Goal: Task Accomplishment & Management: Manage account settings

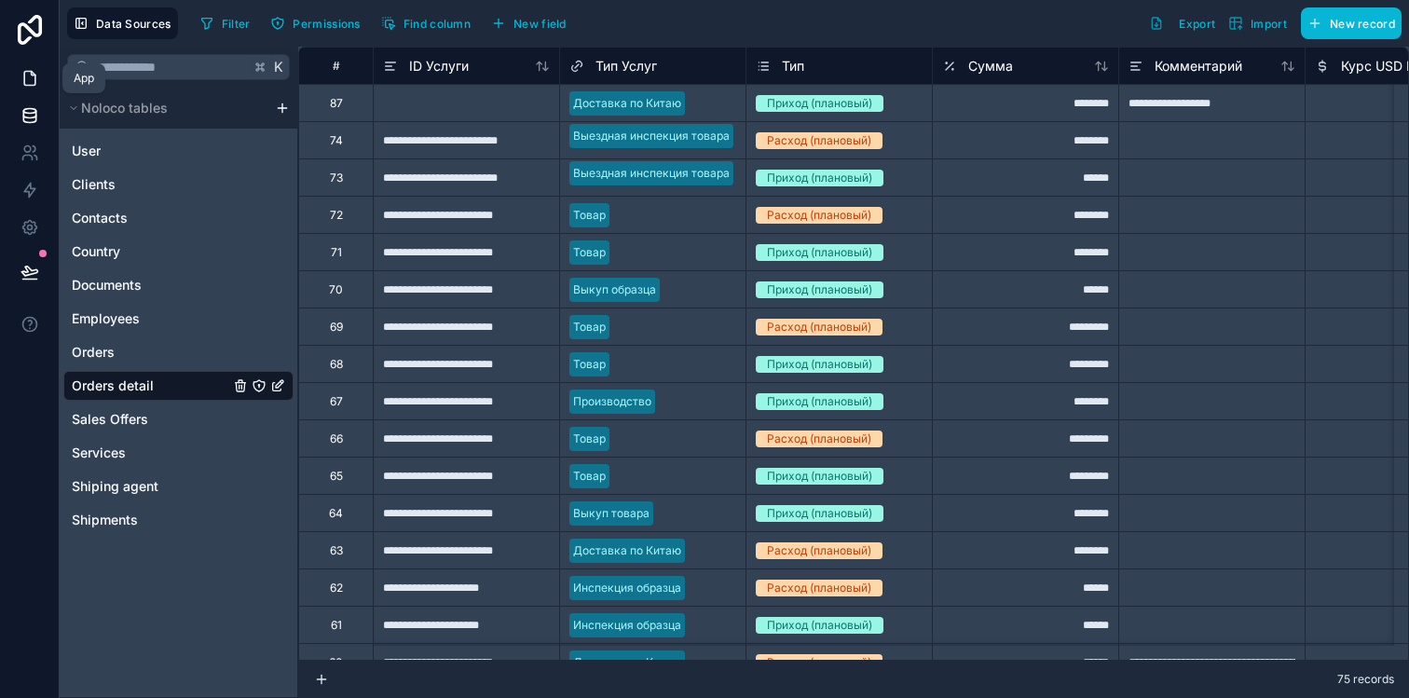
click at [28, 68] on link at bounding box center [29, 78] width 59 height 37
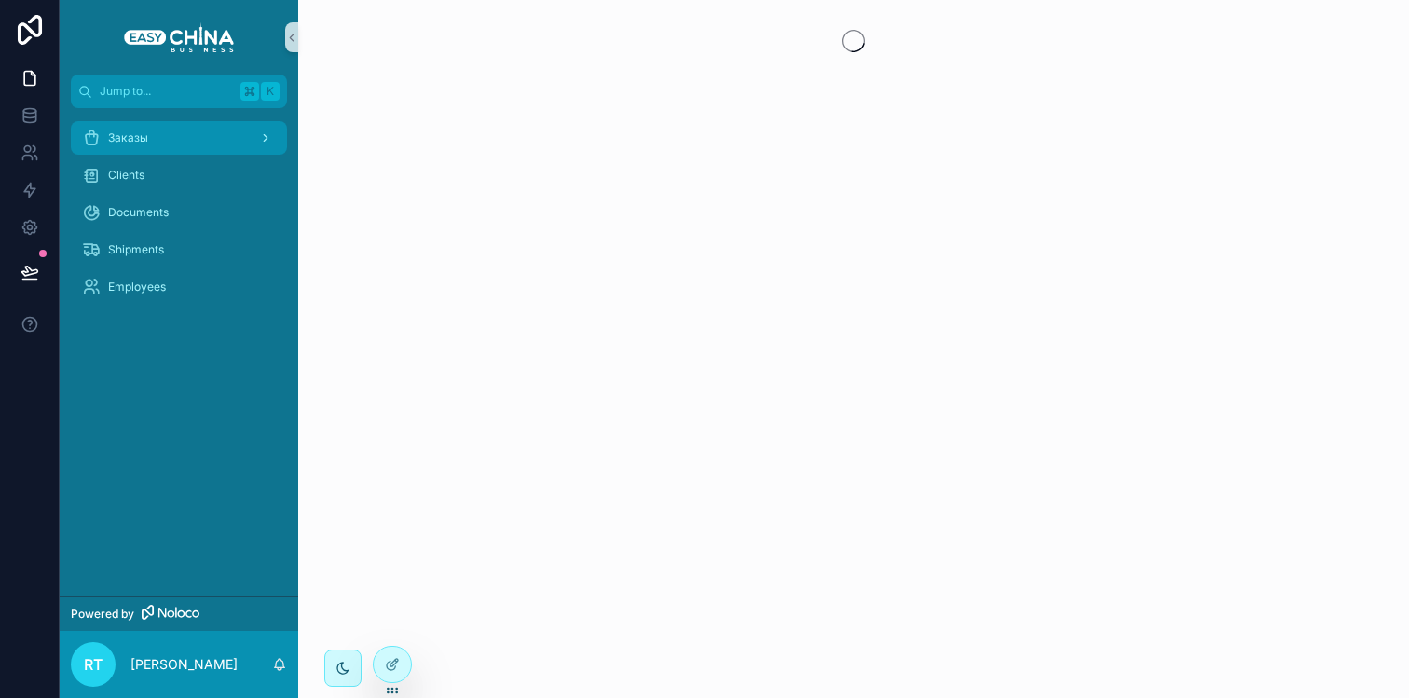
click at [164, 133] on div "Заказы" at bounding box center [179, 138] width 194 height 30
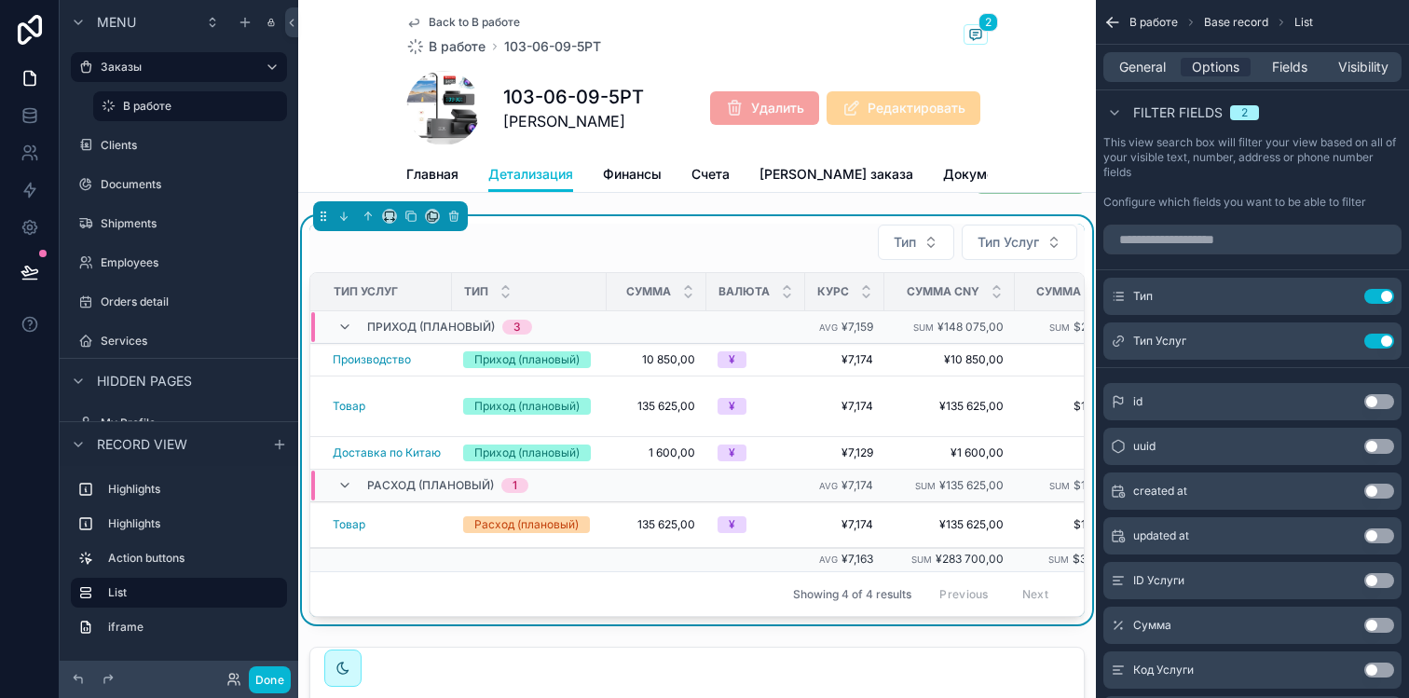
scroll to position [451, 0]
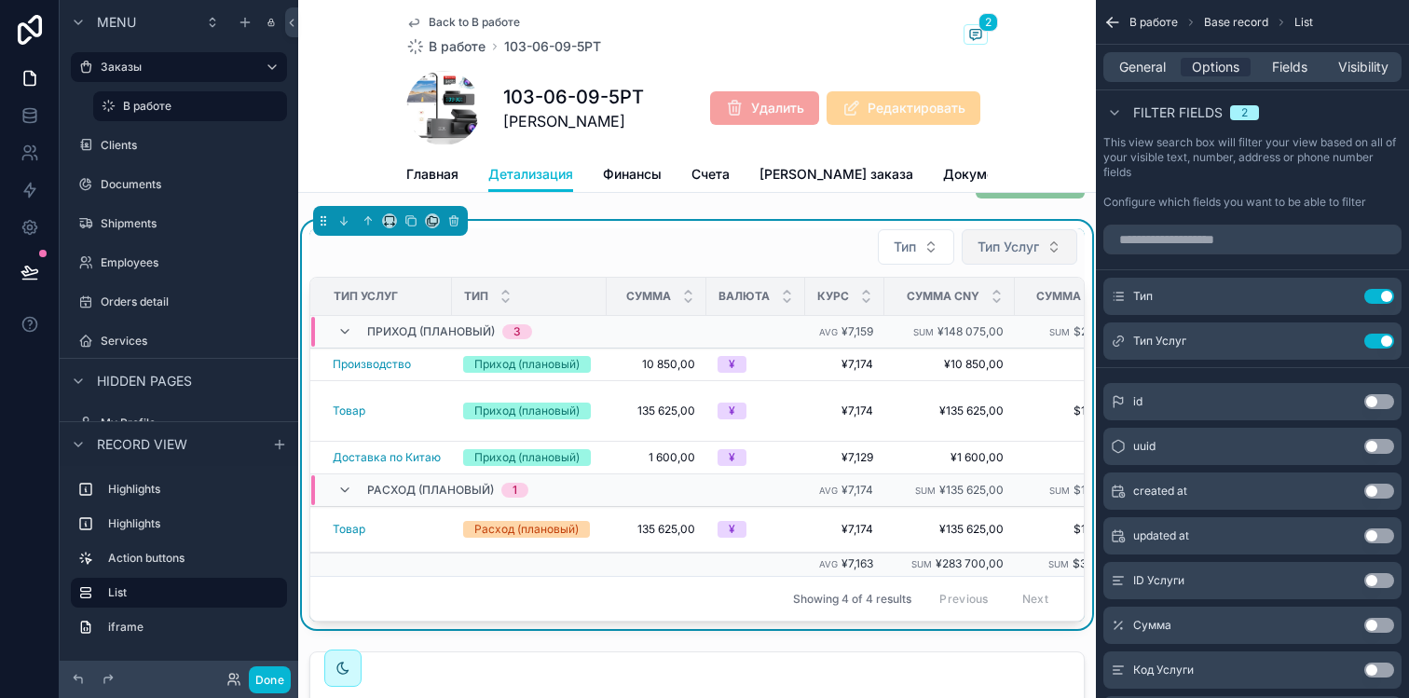
click at [990, 265] on button "Тип Услуг" at bounding box center [1020, 246] width 116 height 35
click at [978, 256] on span "Тип Услуг" at bounding box center [1009, 247] width 62 height 19
click at [1329, 342] on button "scrollable content" at bounding box center [1342, 341] width 30 height 15
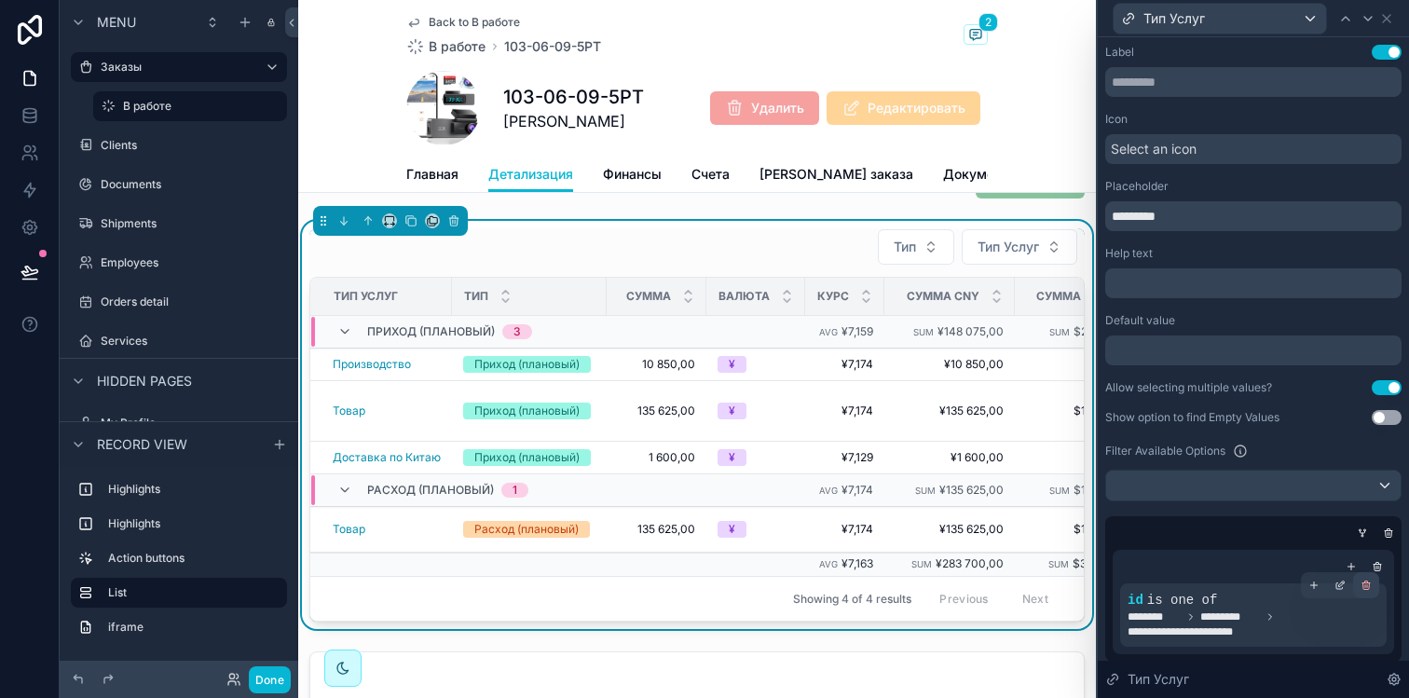
click at [1361, 586] on icon at bounding box center [1366, 585] width 11 height 11
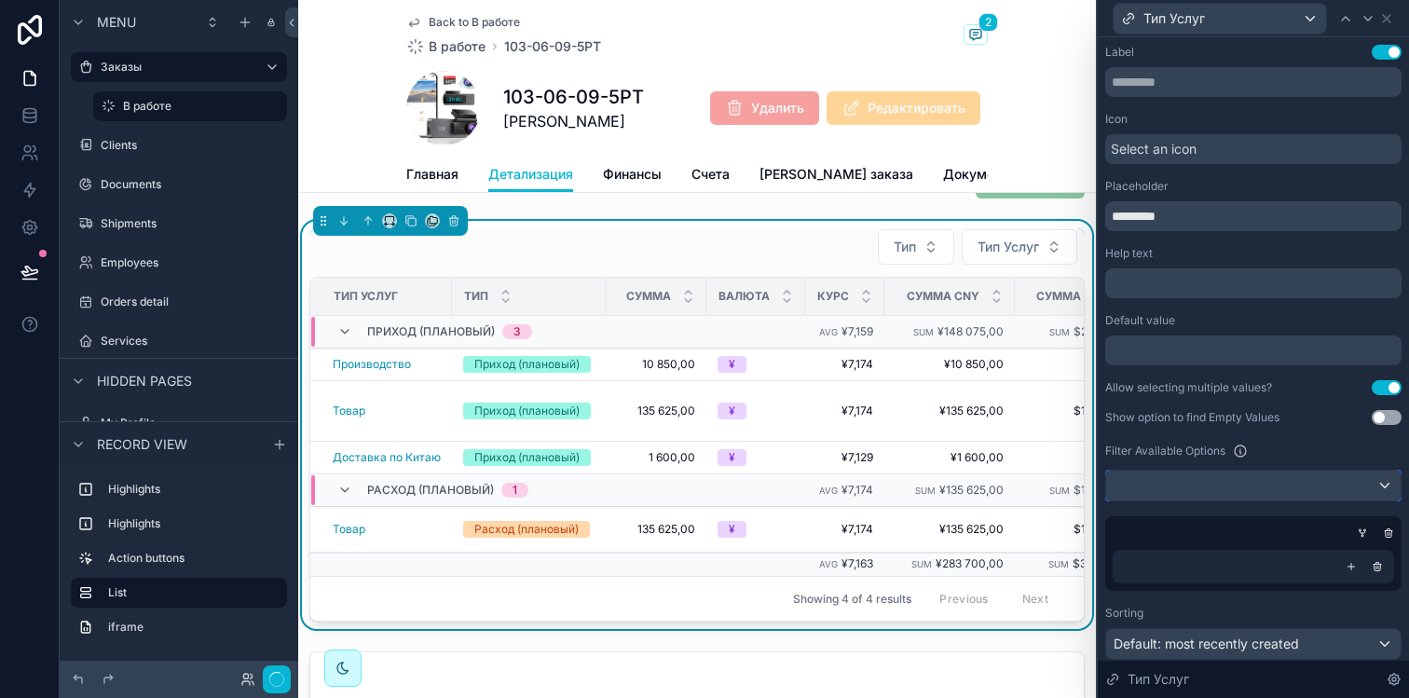
click at [1248, 487] on div at bounding box center [1253, 486] width 295 height 30
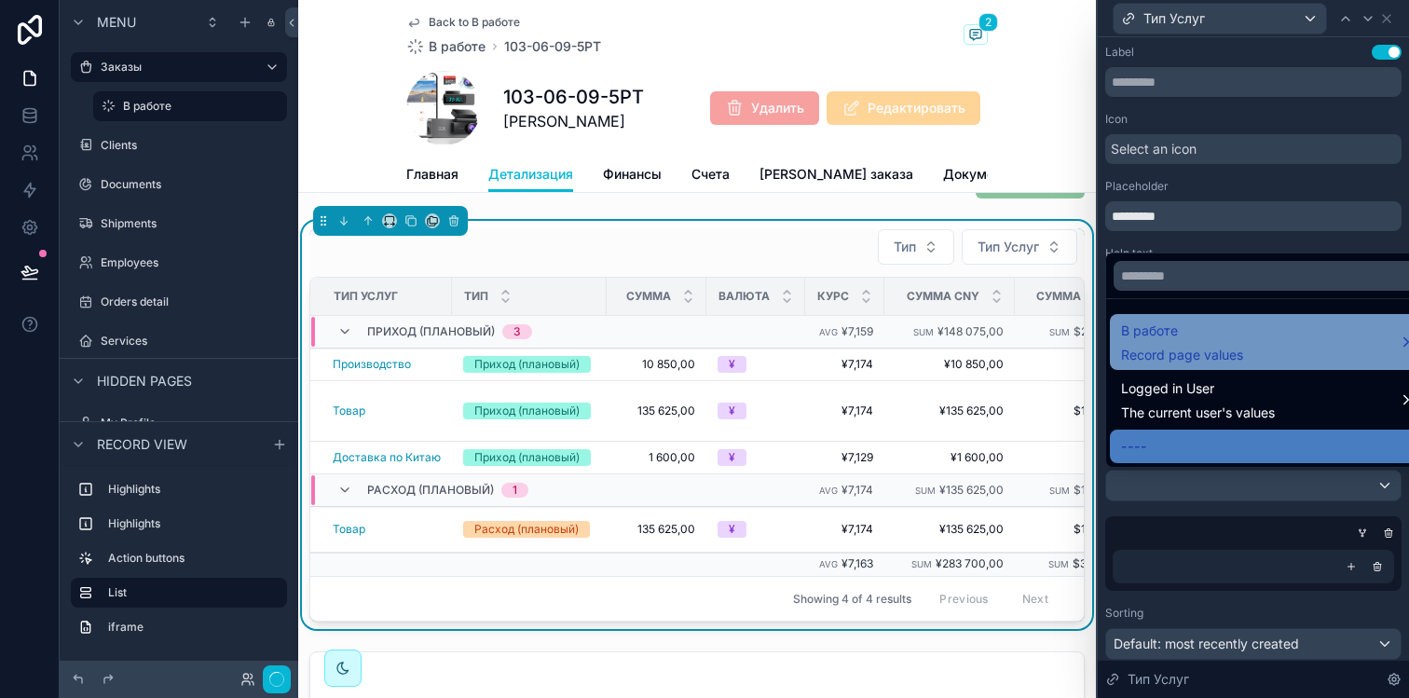
click at [1265, 343] on div "В работе Record page values" at bounding box center [1268, 342] width 294 height 45
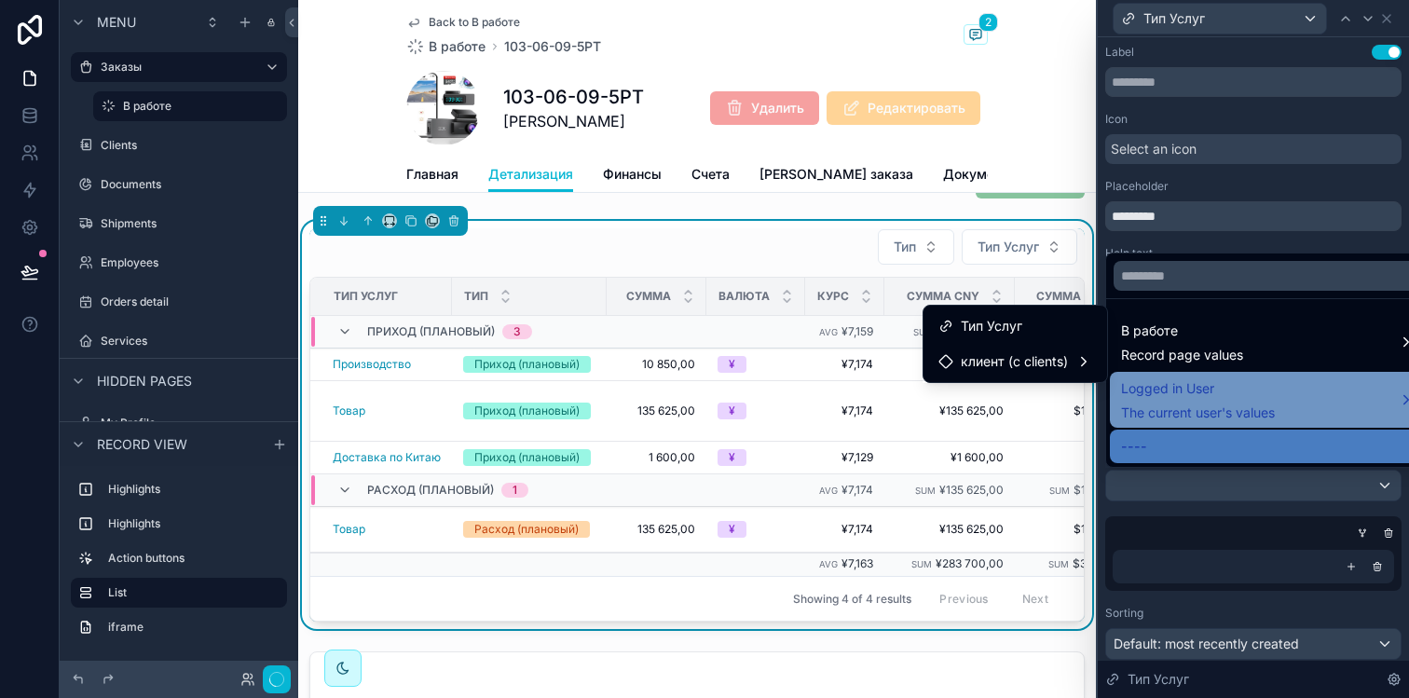
click at [1264, 401] on div "Logged in User The current user's values" at bounding box center [1198, 400] width 154 height 45
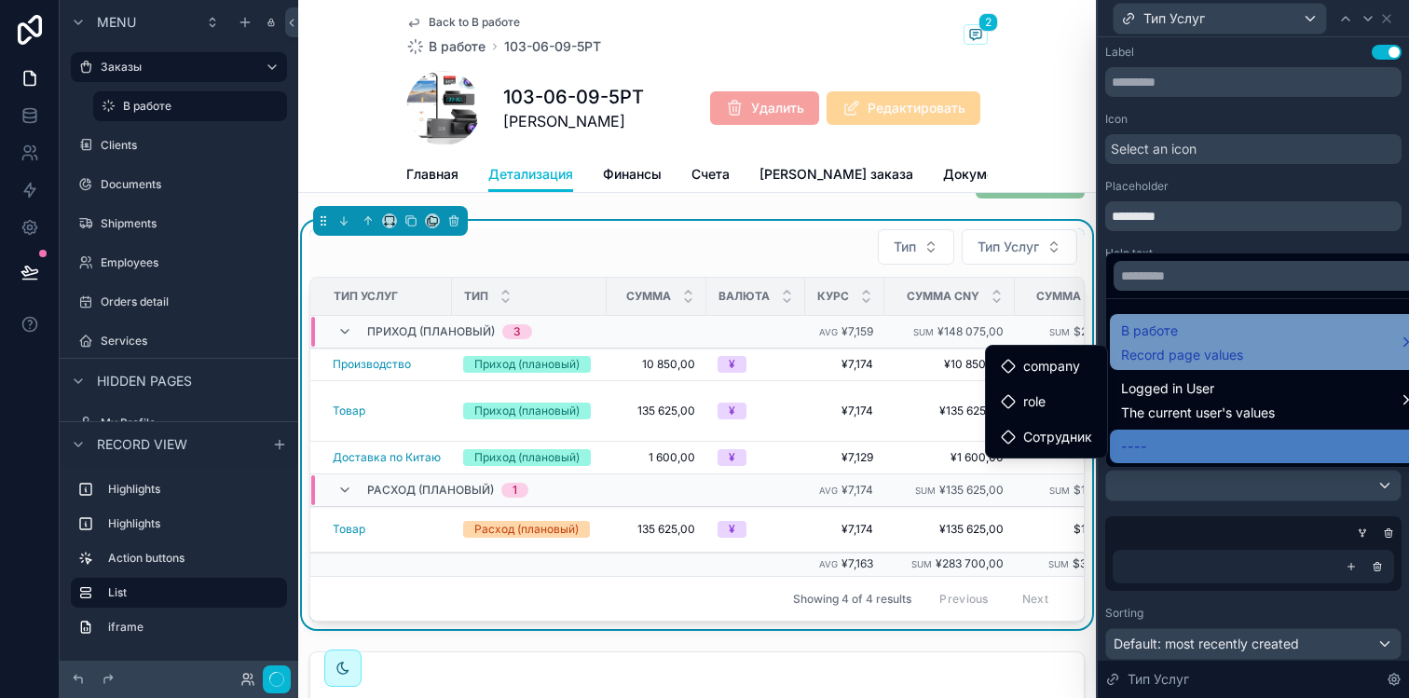
click at [1254, 358] on div "В работе Record page values" at bounding box center [1268, 342] width 294 height 45
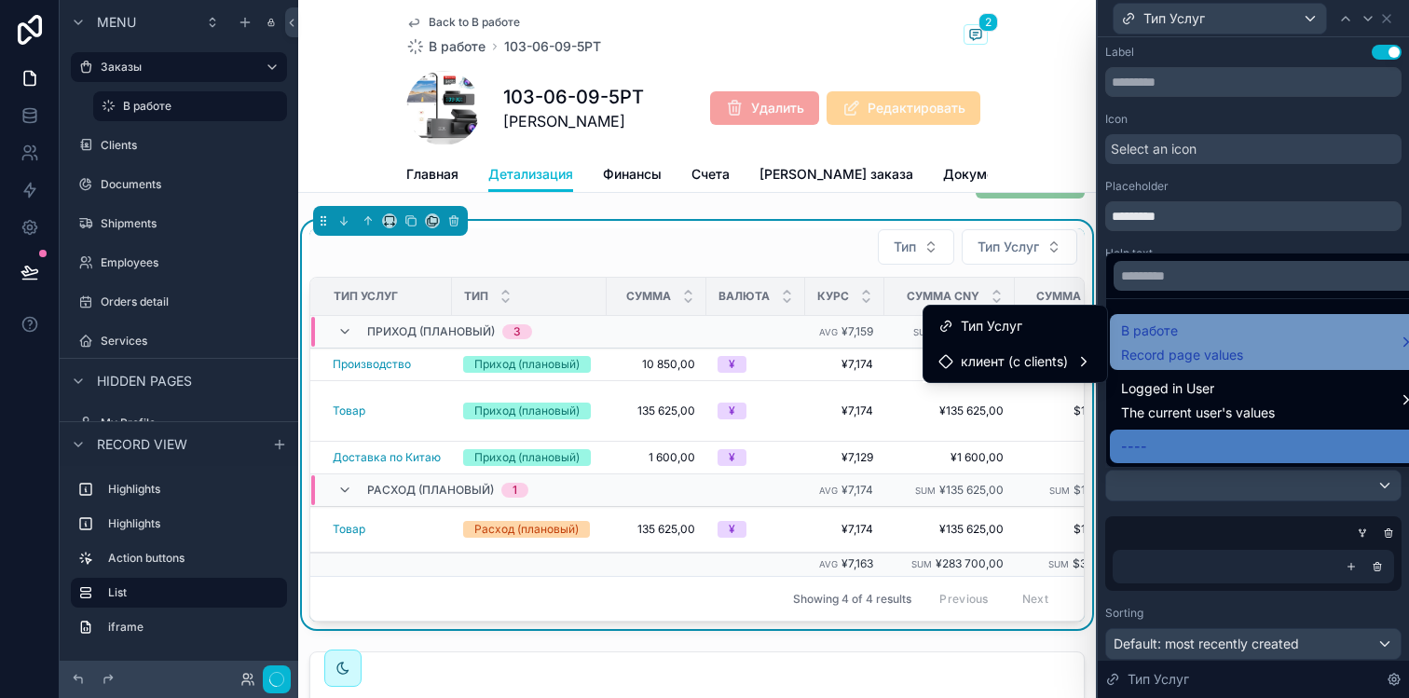
click at [1254, 358] on div "В работе Record page values" at bounding box center [1268, 342] width 294 height 45
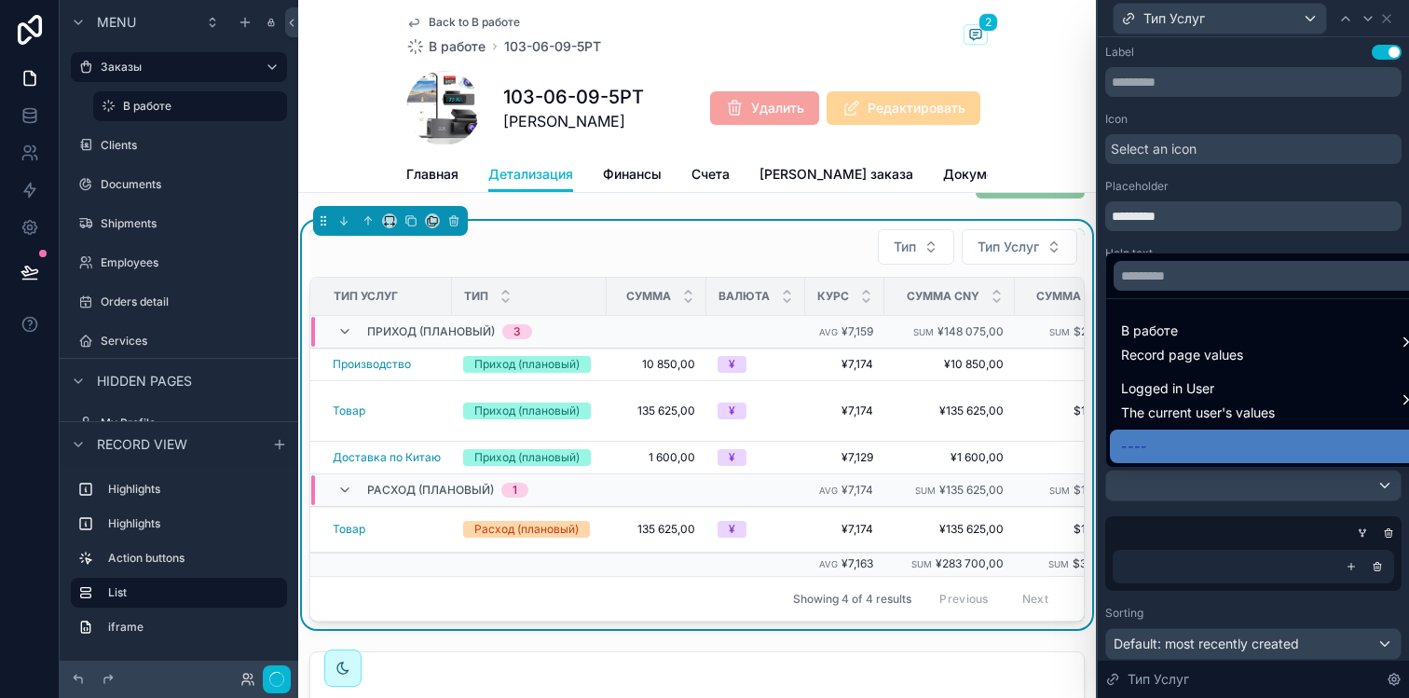
click at [1147, 516] on div at bounding box center [1253, 349] width 311 height 698
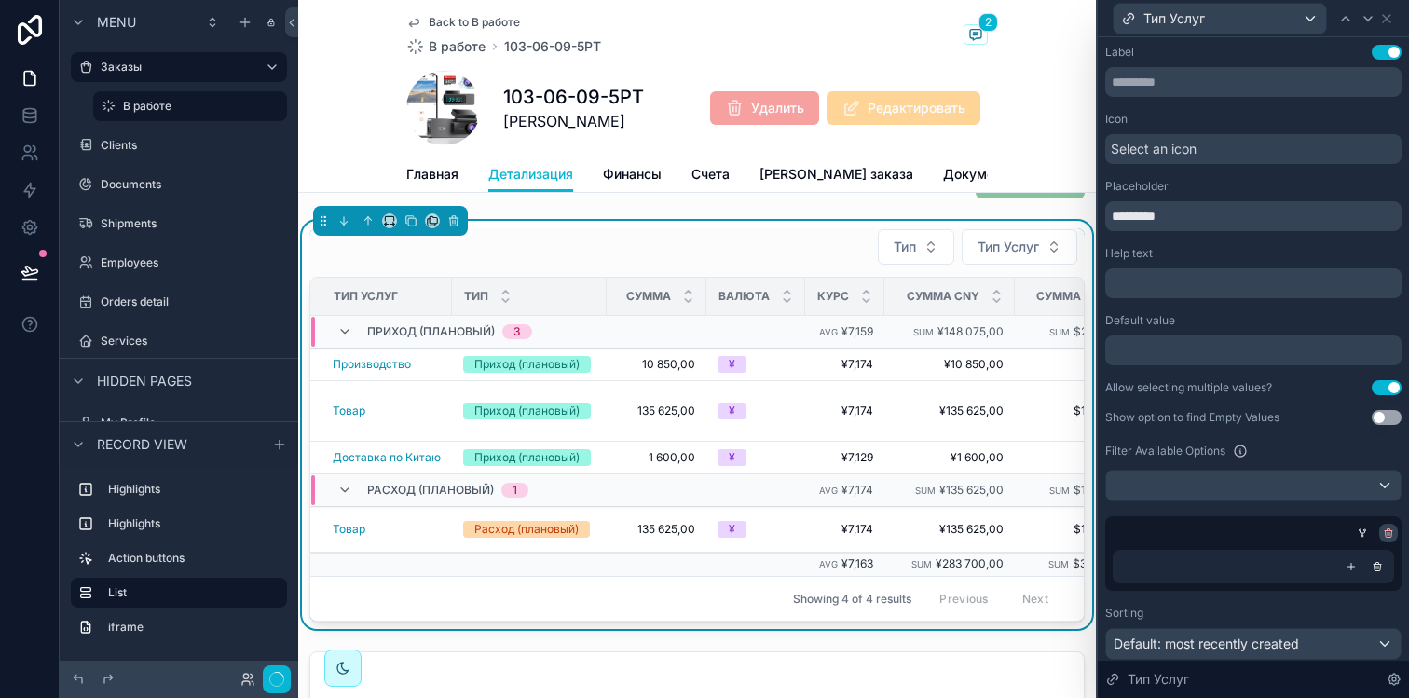
click at [1383, 538] on icon at bounding box center [1388, 533] width 11 height 11
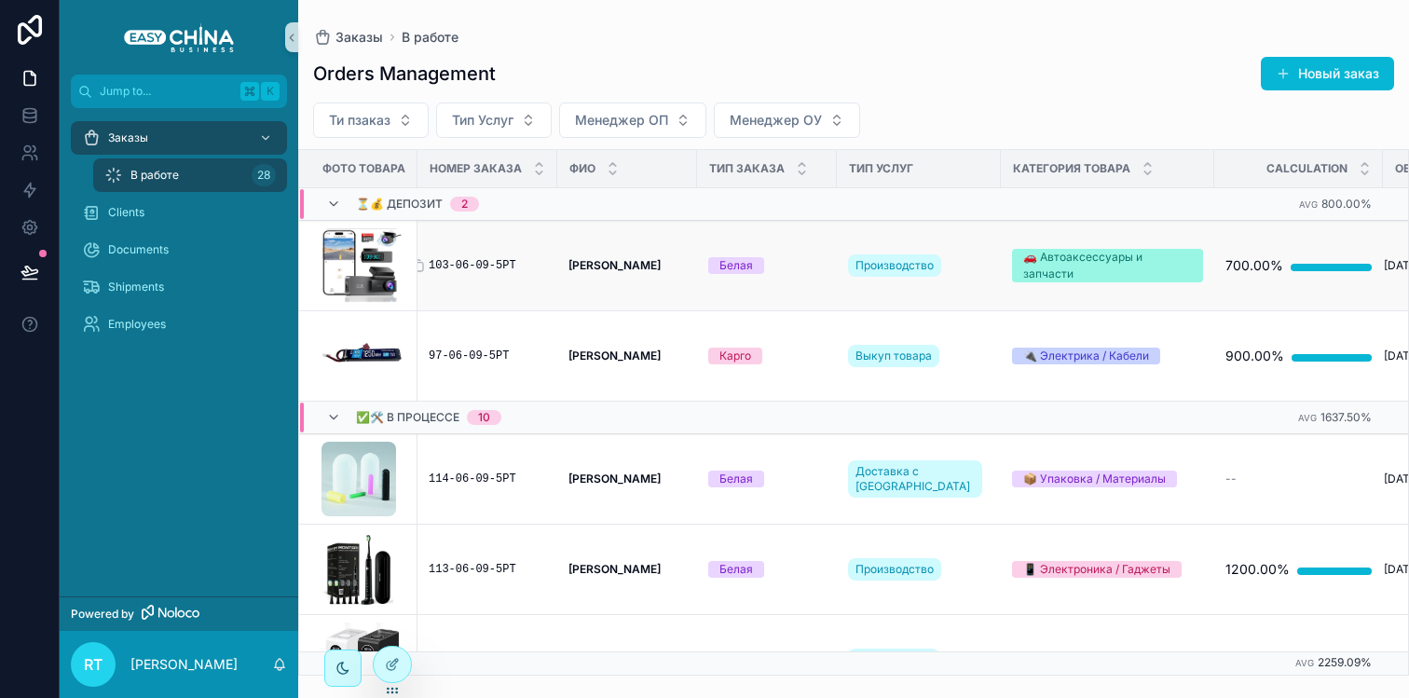
click at [544, 268] on div "103-06-09-5РТ" at bounding box center [487, 265] width 117 height 15
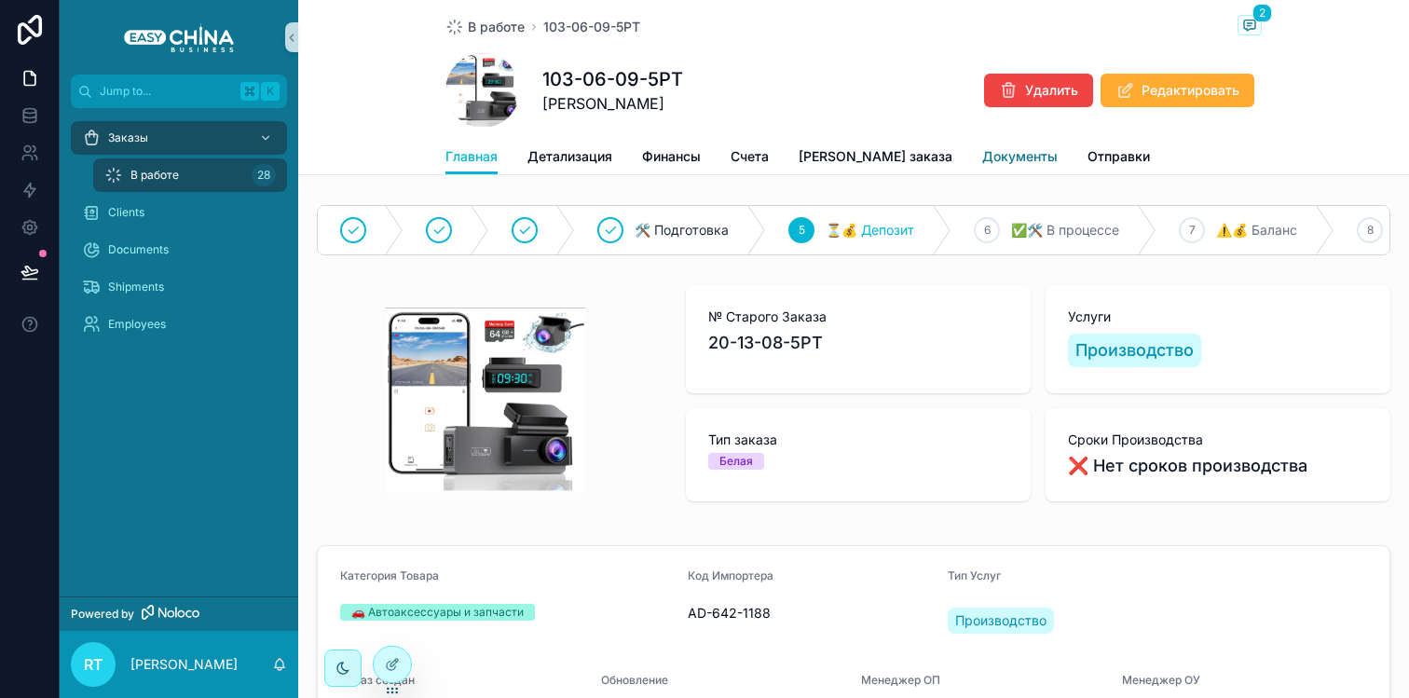
click at [982, 147] on span "Документы" at bounding box center [1020, 156] width 76 height 19
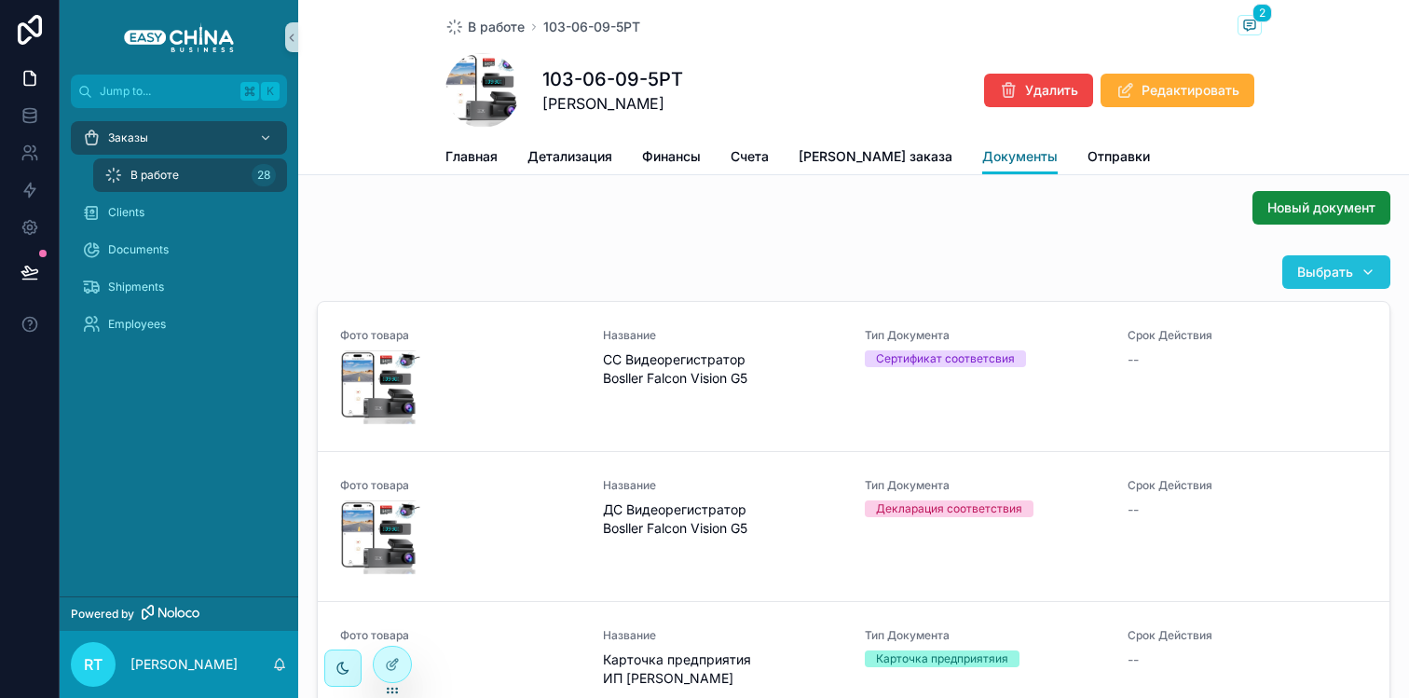
scroll to position [8, 0]
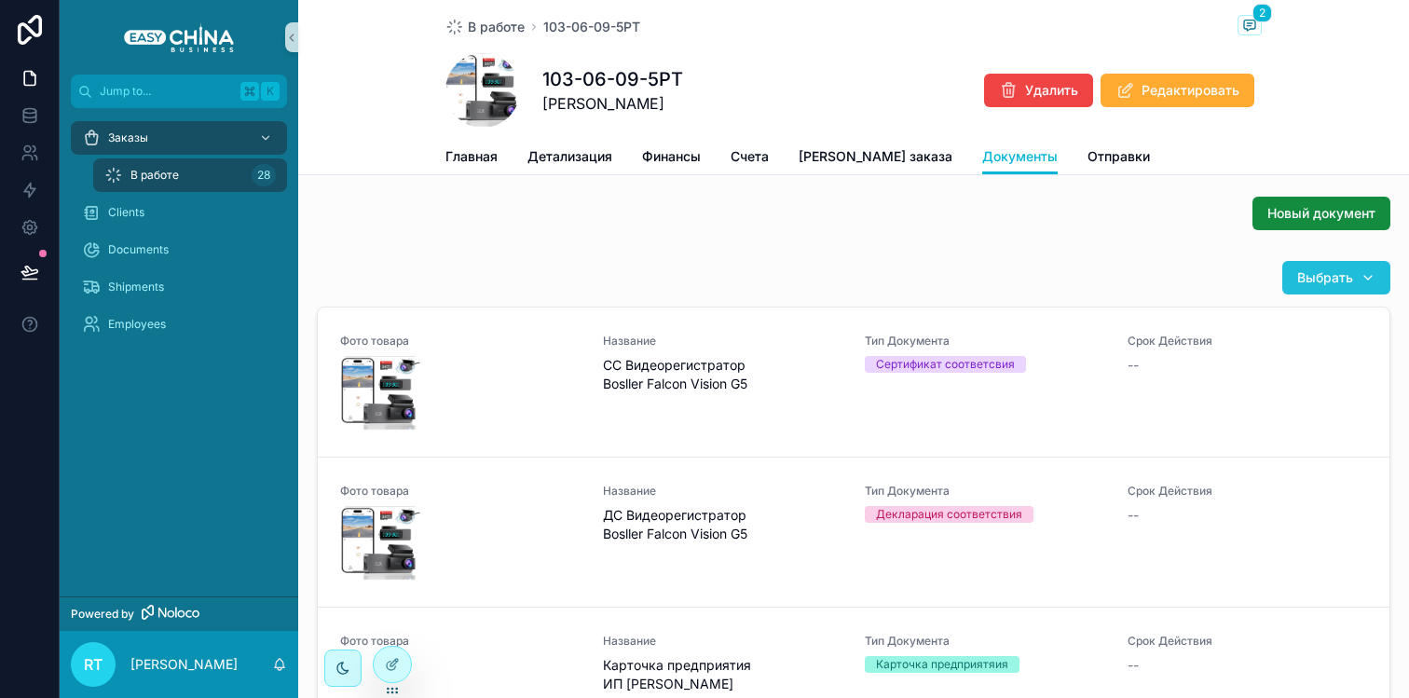
click at [1321, 270] on span "Выбрать" at bounding box center [1326, 277] width 56 height 19
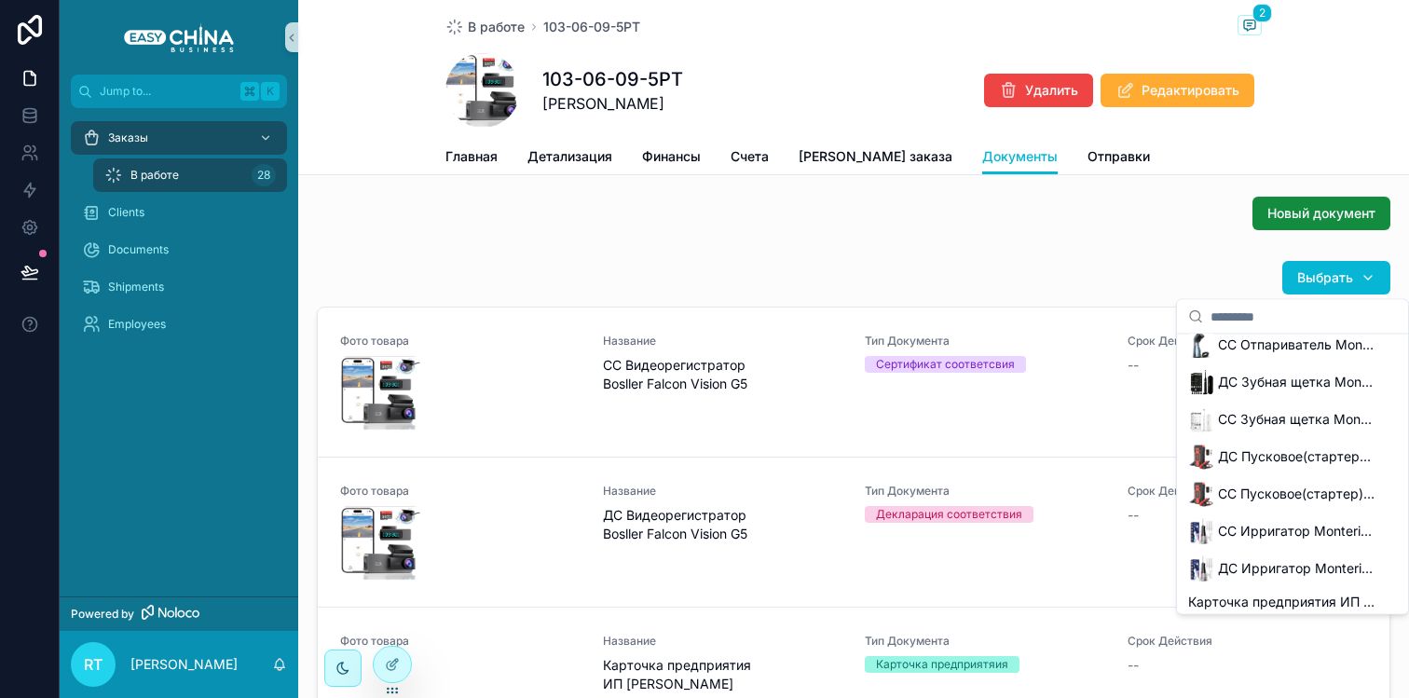
scroll to position [0, 0]
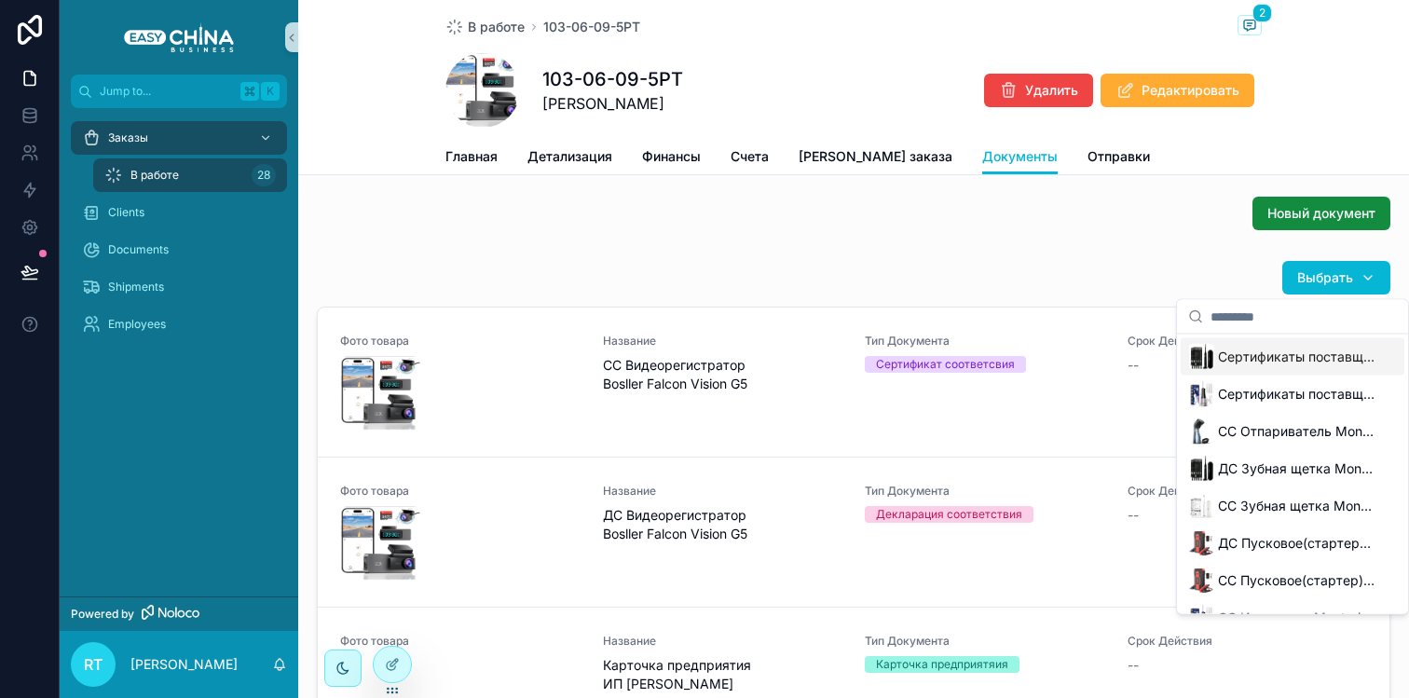
click at [1142, 262] on div "Выбрать" at bounding box center [854, 277] width 1074 height 35
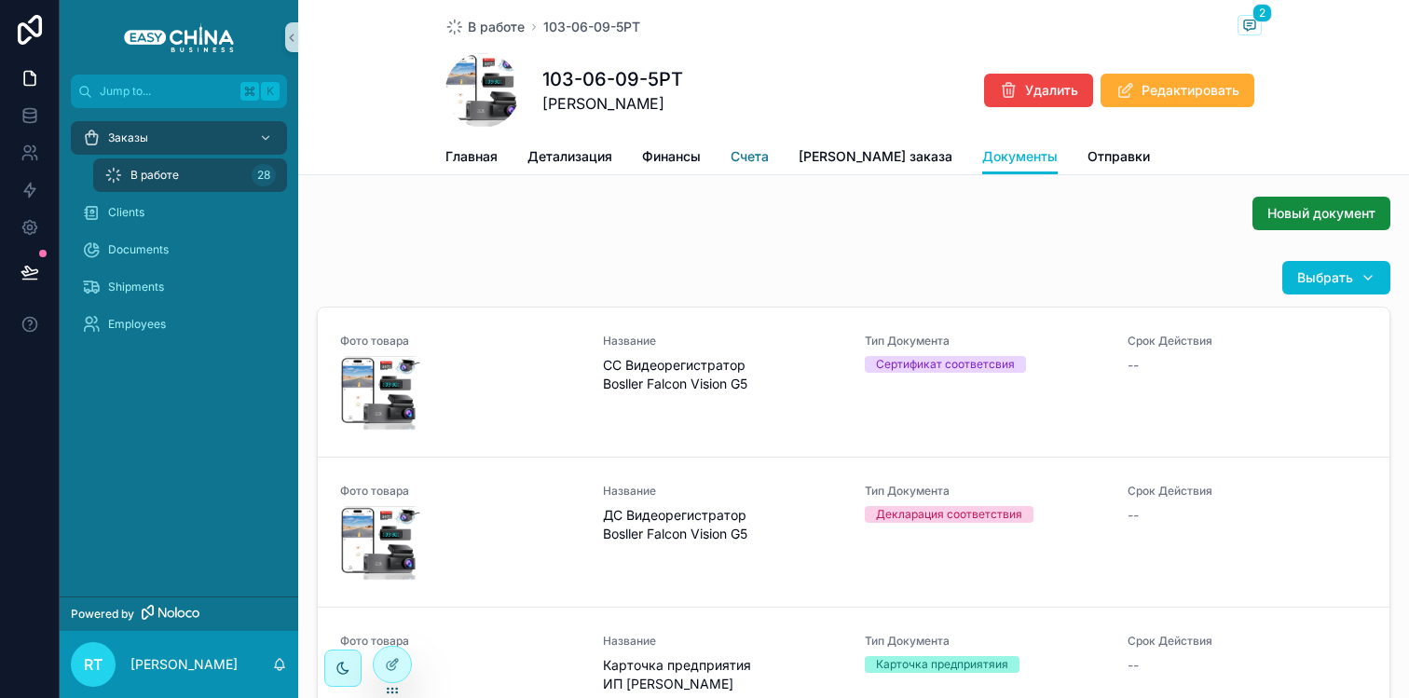
click at [748, 147] on span "Счета" at bounding box center [750, 156] width 38 height 19
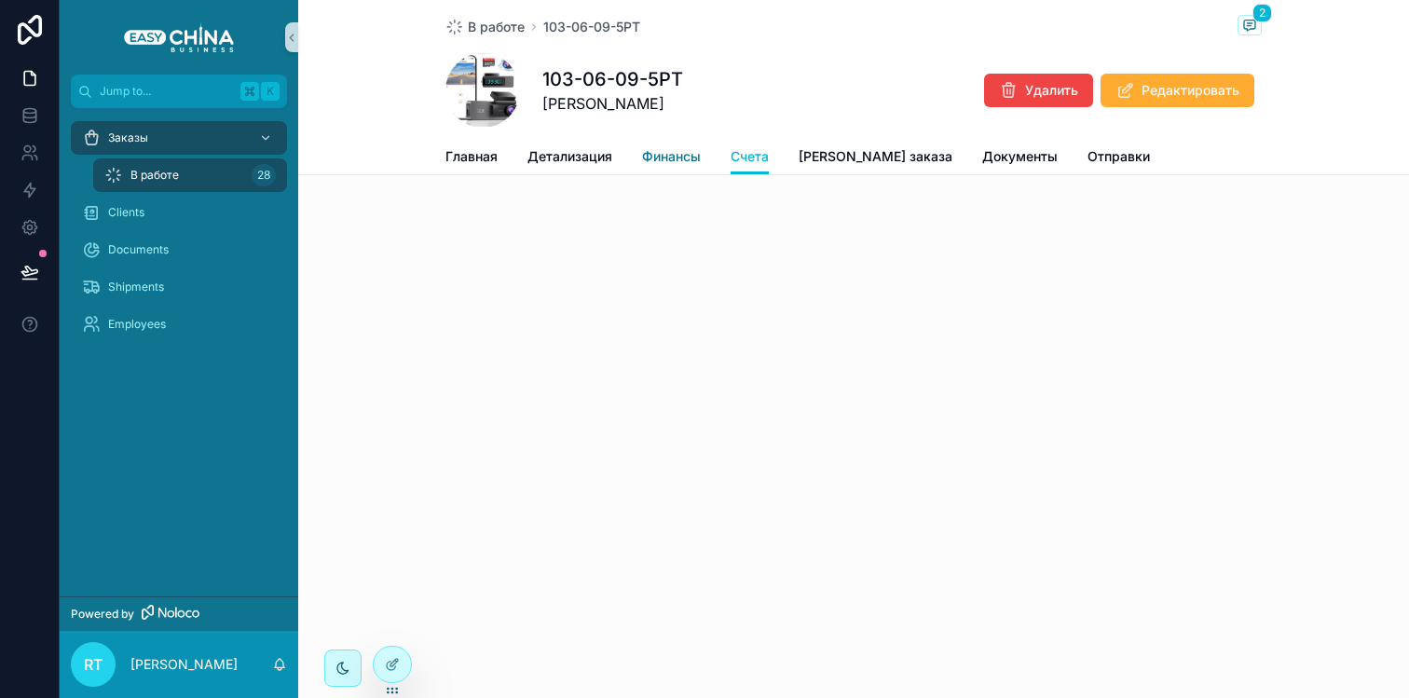
click at [675, 148] on span "Финансы" at bounding box center [671, 156] width 59 height 19
click at [1161, 93] on span "Редактировать" at bounding box center [1191, 90] width 98 height 19
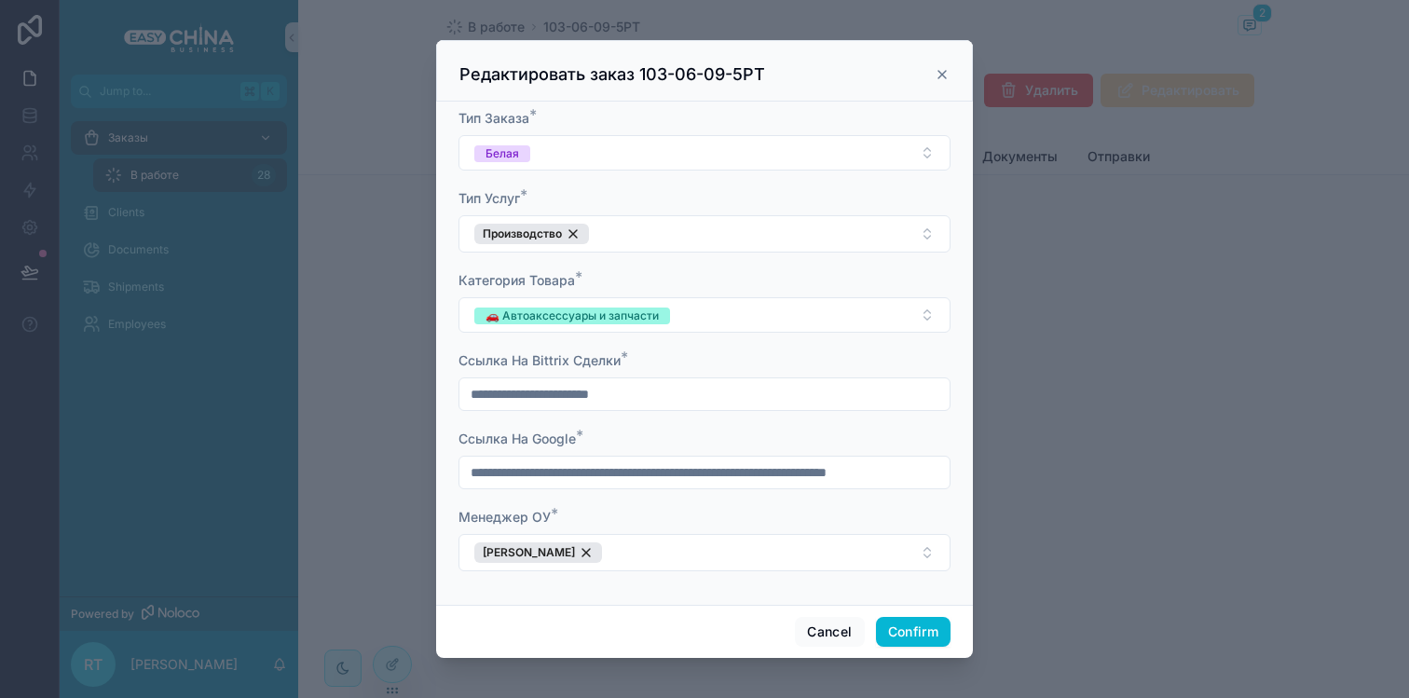
click at [941, 74] on icon at bounding box center [942, 74] width 7 height 7
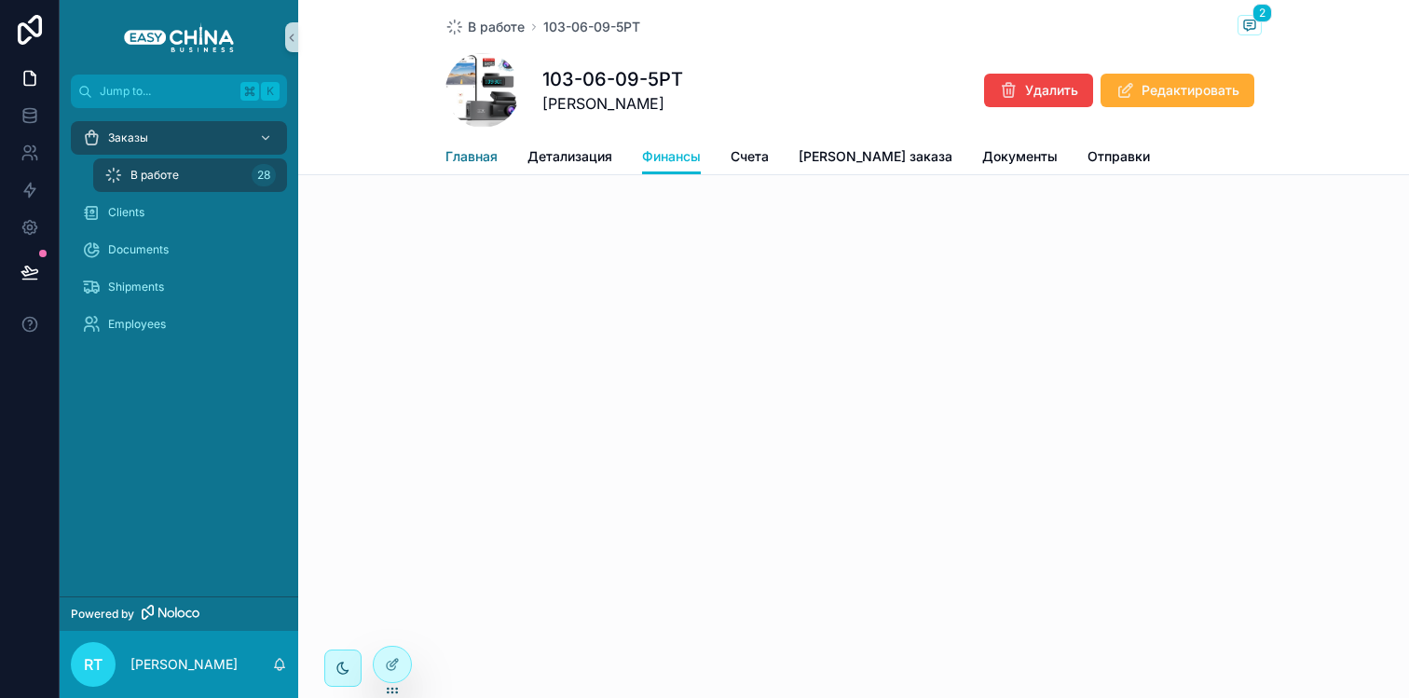
click at [474, 154] on span "Главная" at bounding box center [472, 156] width 52 height 19
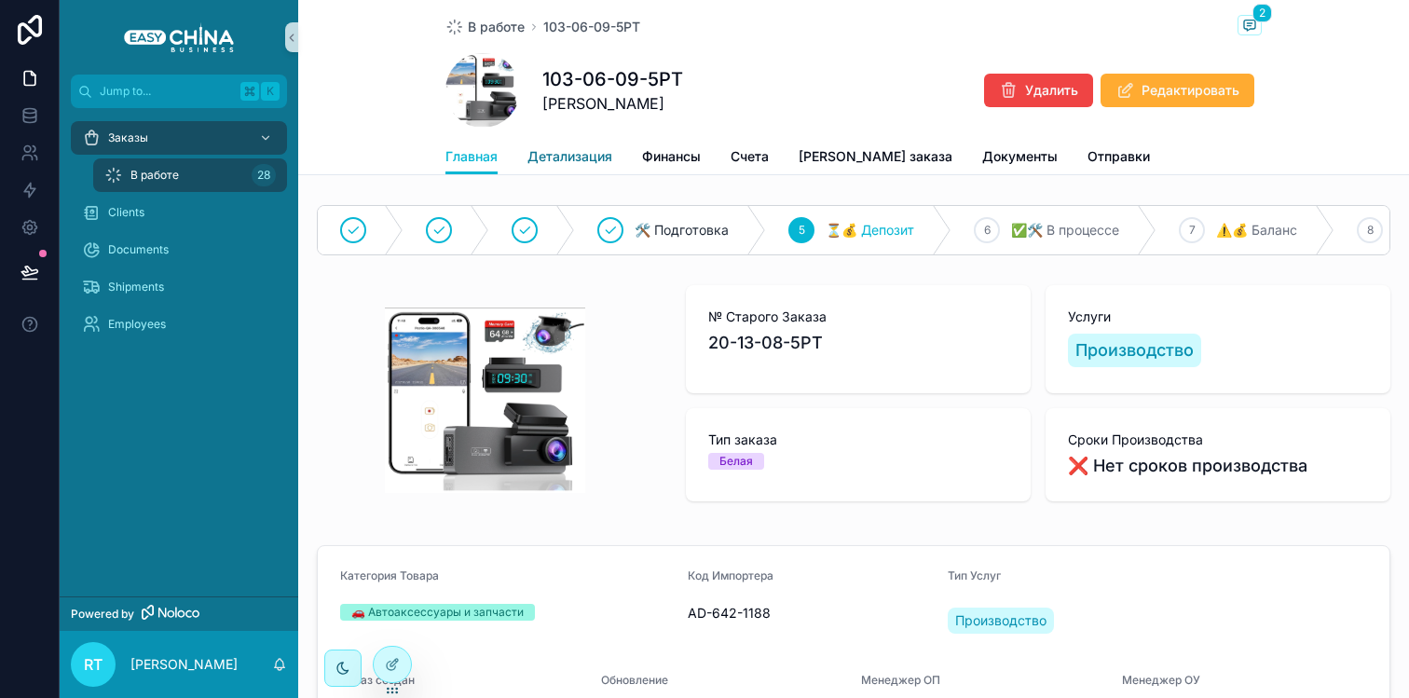
click at [587, 156] on span "Детализация" at bounding box center [570, 156] width 85 height 19
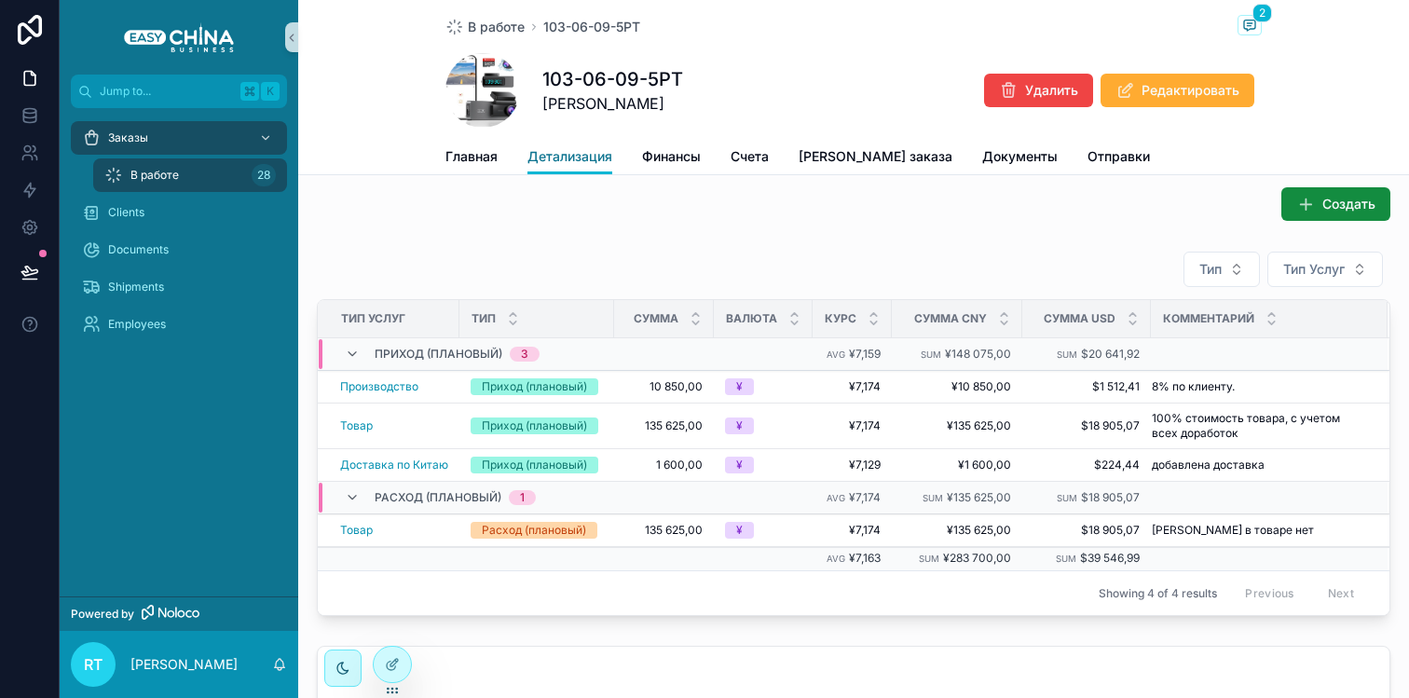
scroll to position [143, 0]
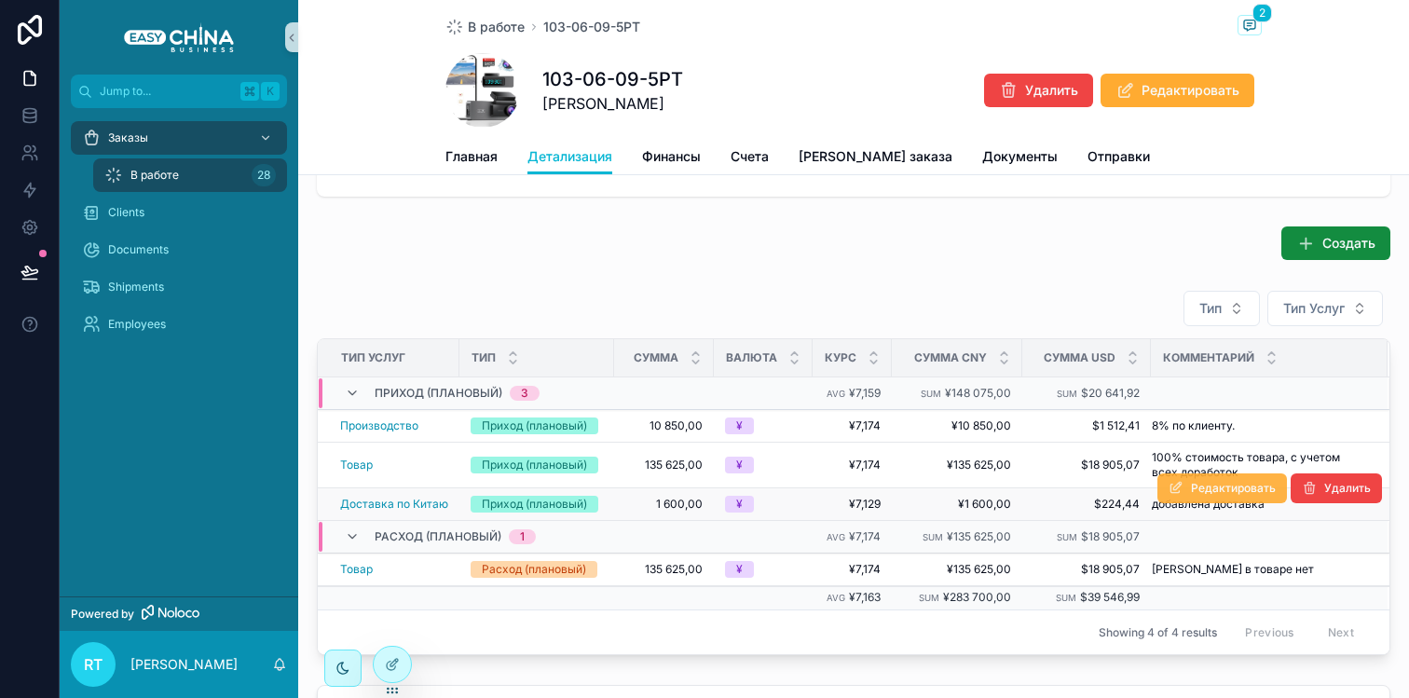
click at [1252, 487] on span "Редактировать" at bounding box center [1233, 488] width 85 height 15
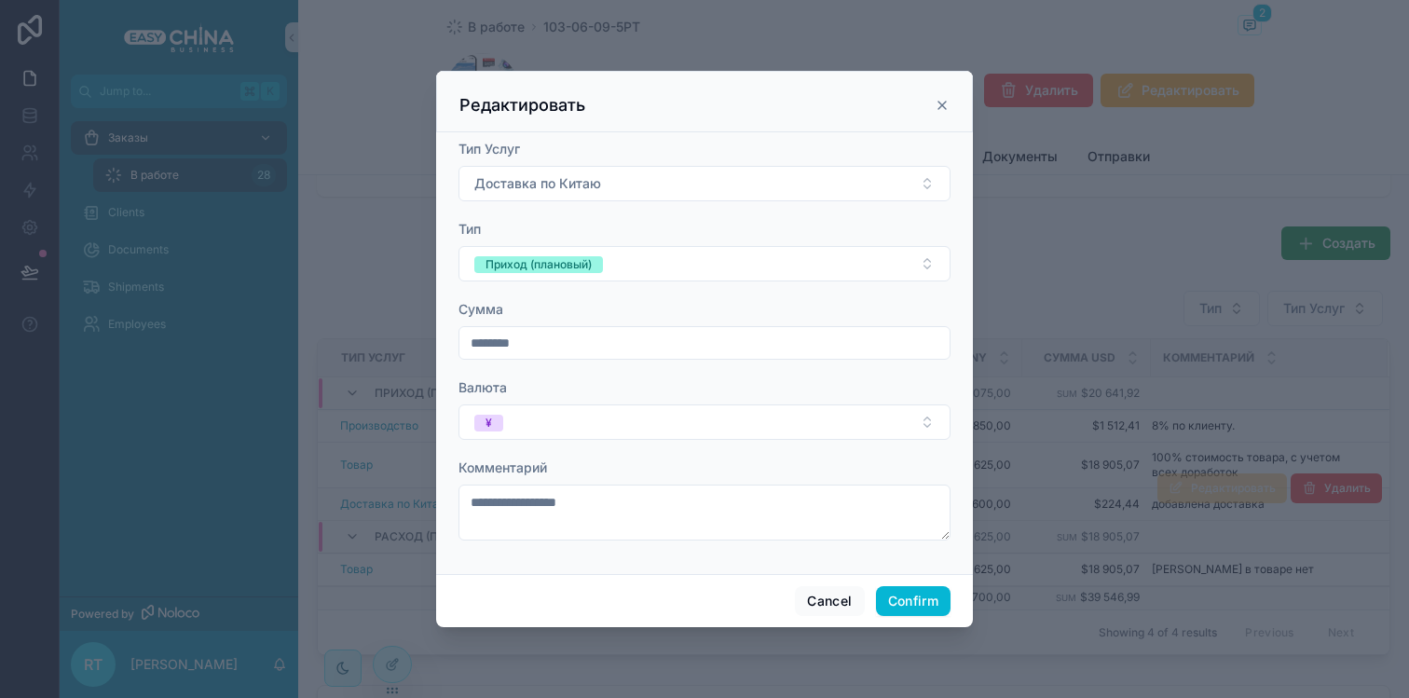
click at [938, 103] on icon at bounding box center [942, 105] width 15 height 15
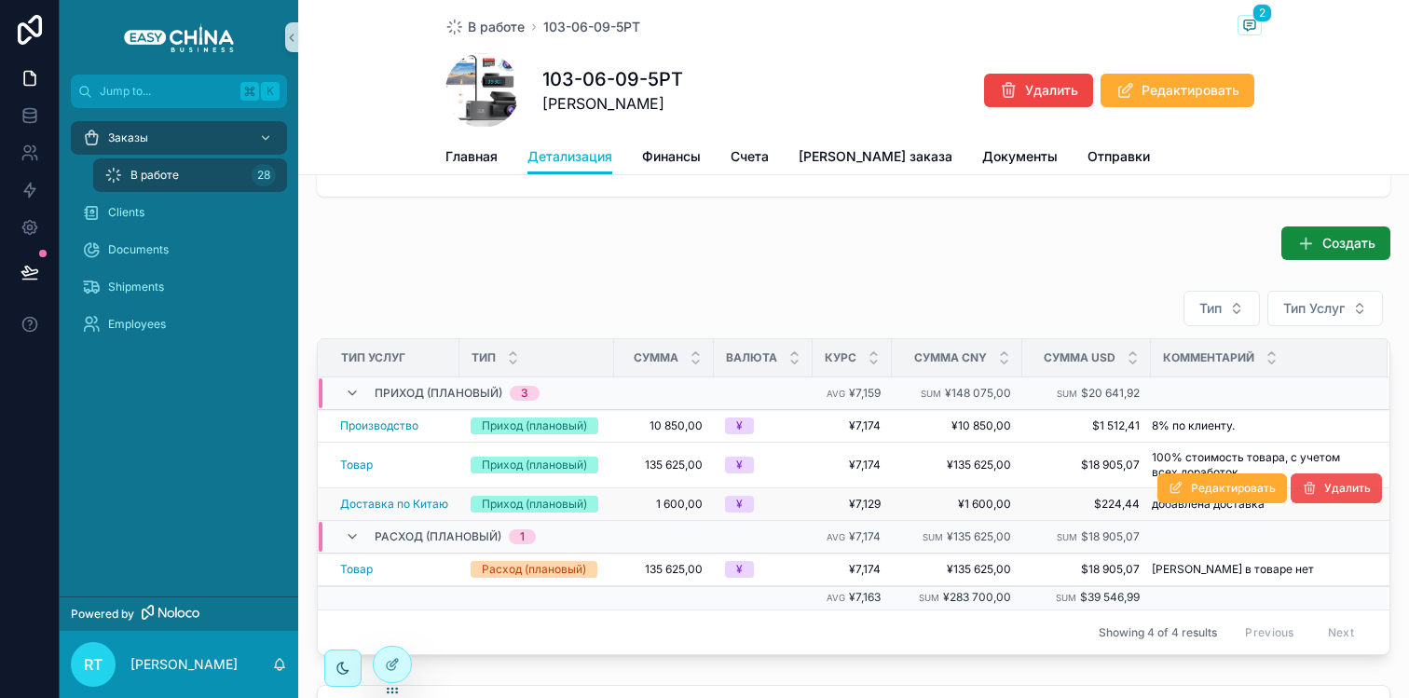
click at [1333, 485] on span "Удалить" at bounding box center [1348, 488] width 47 height 15
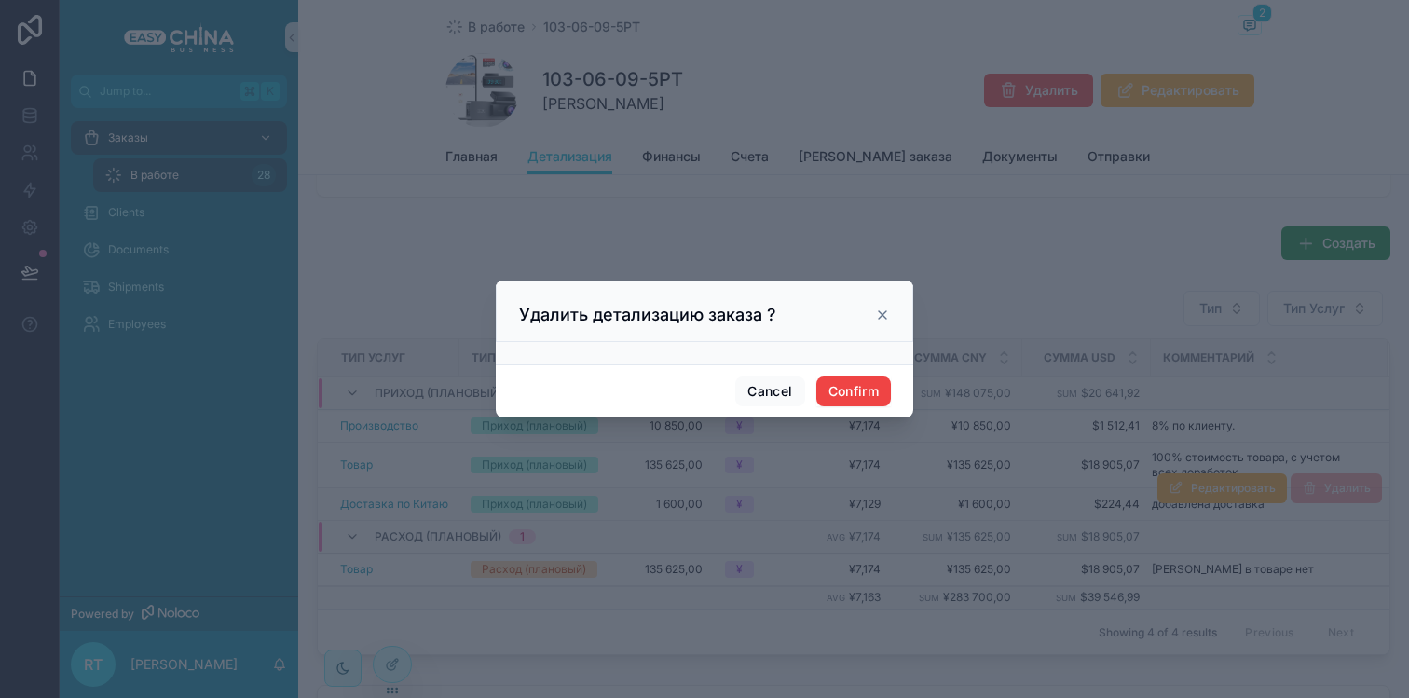
click at [881, 309] on icon at bounding box center [882, 315] width 15 height 15
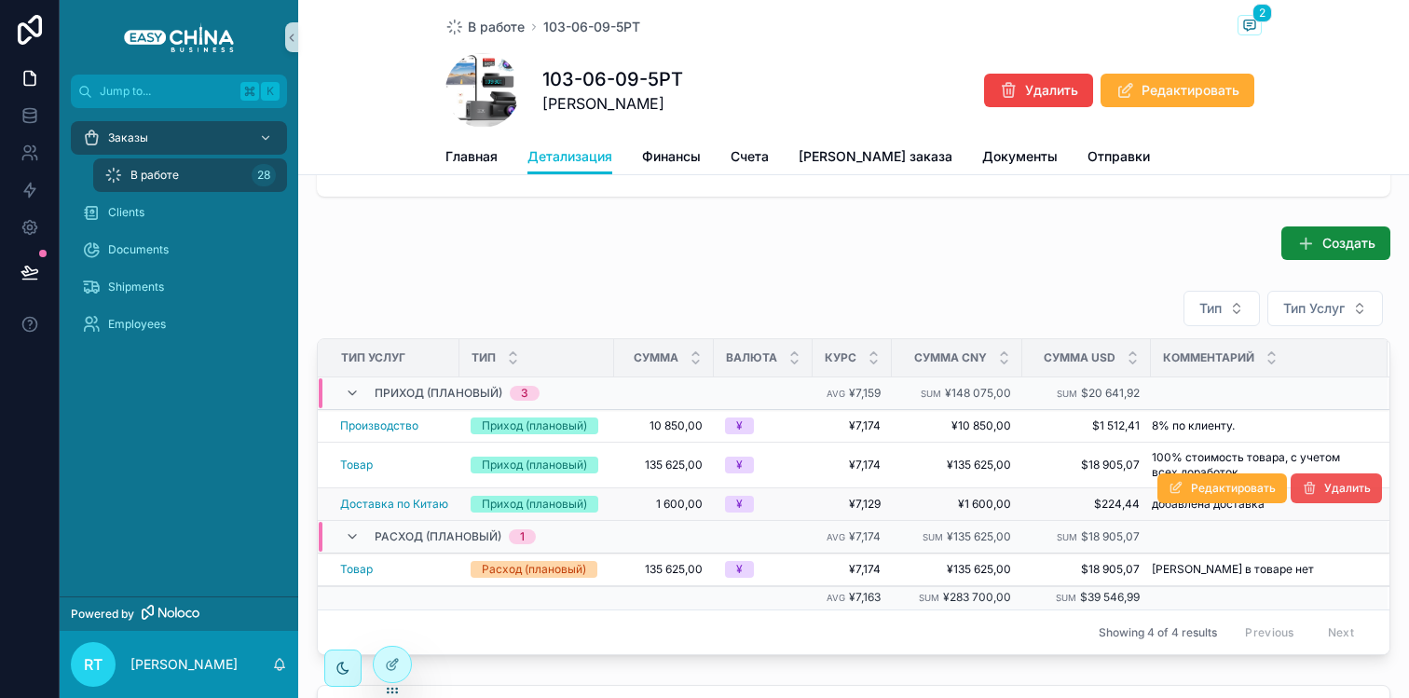
click at [1329, 490] on span "Удалить" at bounding box center [1348, 488] width 47 height 15
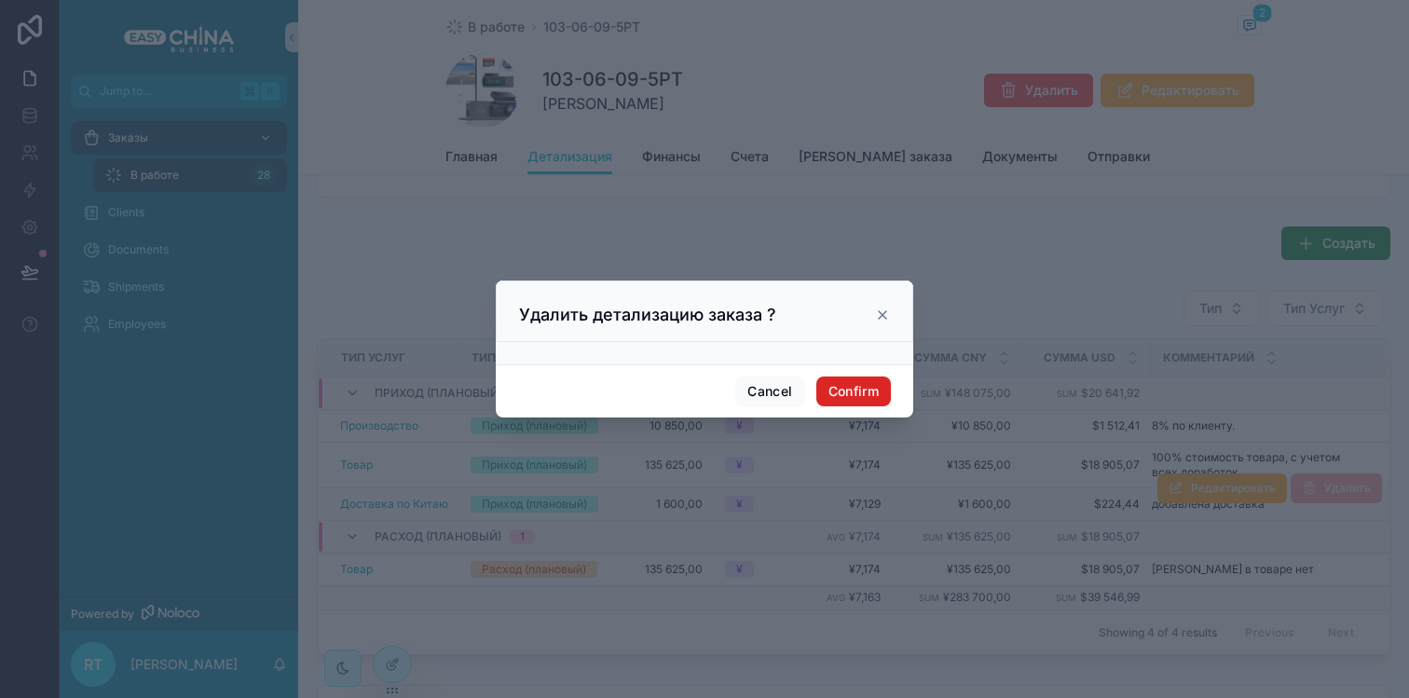
click at [858, 380] on button "Confirm" at bounding box center [854, 392] width 75 height 30
